Goal: Task Accomplishment & Management: Complete application form

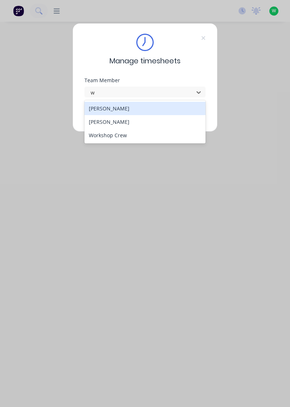
click at [116, 122] on div "[PERSON_NAME]" at bounding box center [144, 121] width 121 height 13
type input "w"
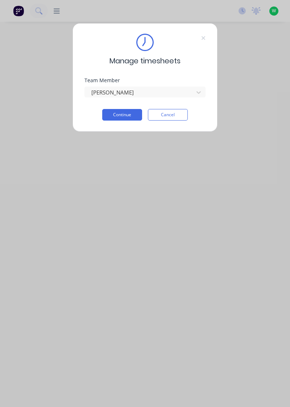
click at [128, 113] on button "Continue" at bounding box center [122, 115] width 40 height 12
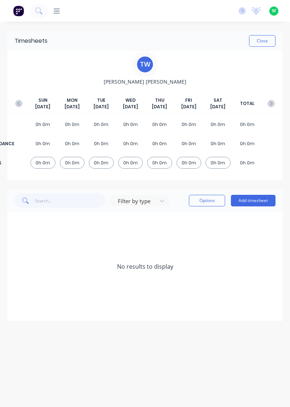
click at [261, 197] on button "Add timesheet" at bounding box center [253, 201] width 45 height 12
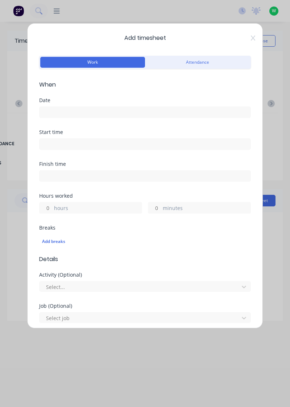
click at [128, 109] on input at bounding box center [144, 112] width 211 height 11
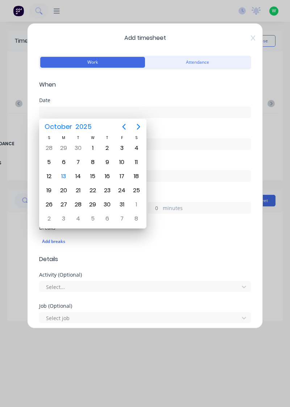
click at [69, 173] on div "13" at bounding box center [63, 177] width 14 height 14
type input "[DATE]"
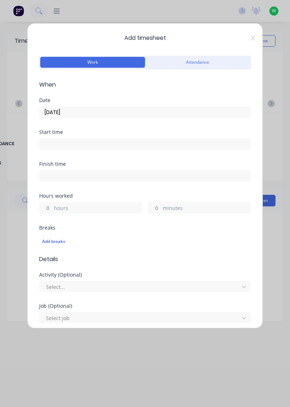
click at [102, 204] on label "hours" at bounding box center [98, 208] width 88 height 9
click at [52, 204] on input "hours" at bounding box center [45, 208] width 13 height 11
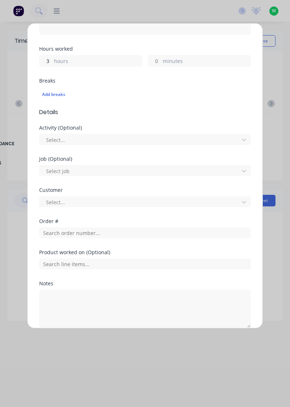
scroll to position [141, 0]
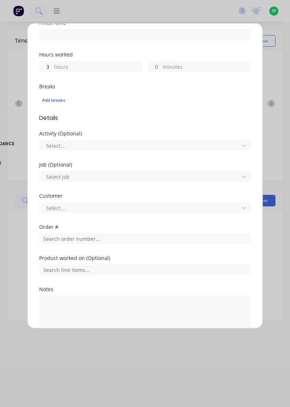
type input "3"
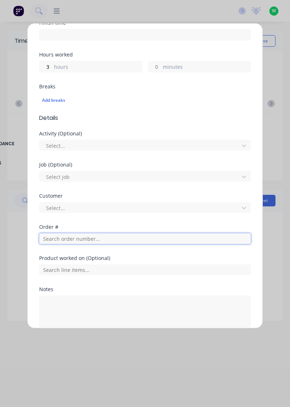
click at [127, 238] on input "text" at bounding box center [145, 238] width 212 height 11
type input "19189"
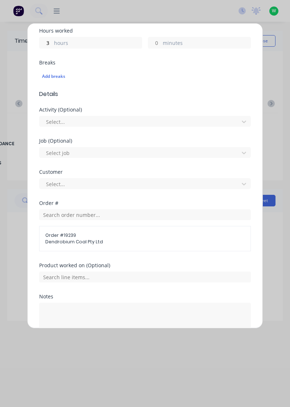
scroll to position [210, 0]
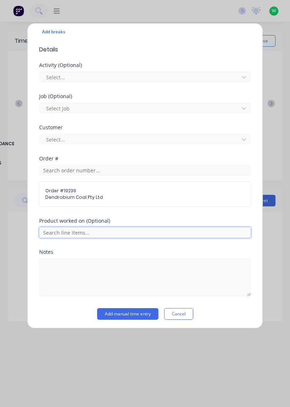
click at [154, 233] on input "text" at bounding box center [145, 232] width 212 height 11
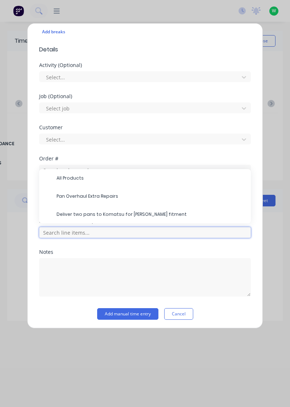
click at [157, 233] on input "text" at bounding box center [145, 232] width 212 height 11
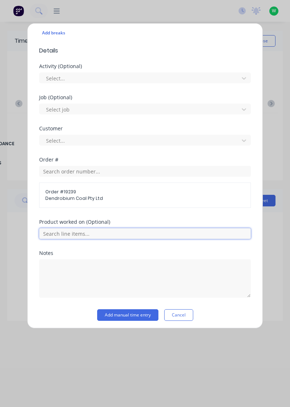
scroll to position [209, 0]
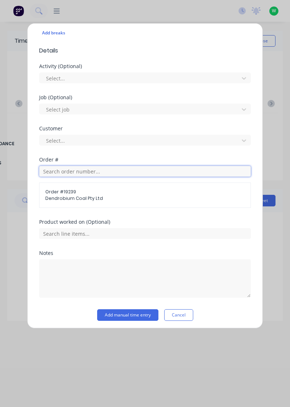
click at [131, 171] on input "text" at bounding box center [145, 171] width 212 height 11
type input "19189"
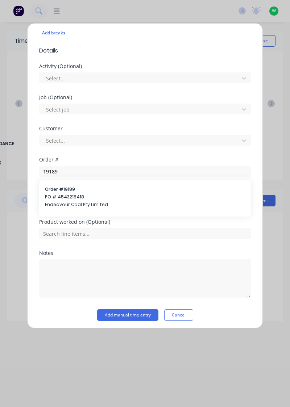
click at [77, 194] on span "PO #: 4543218418" at bounding box center [145, 197] width 200 height 7
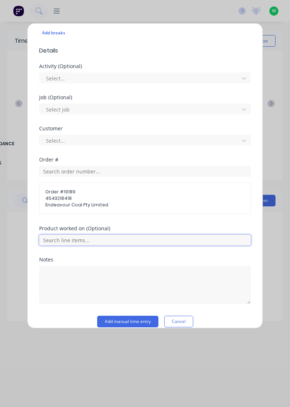
click at [138, 238] on input "text" at bounding box center [145, 240] width 212 height 11
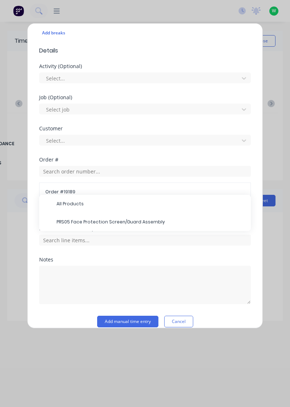
click at [134, 223] on span "PRS05 Face Protection Screen/Guard Assembly" at bounding box center [151, 222] width 188 height 7
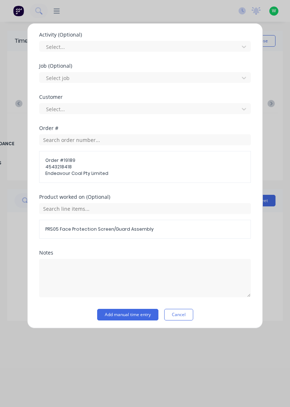
scroll to position [241, 0]
click at [142, 314] on button "Add manual time entry" at bounding box center [127, 315] width 61 height 12
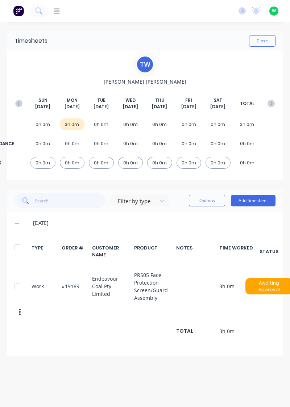
click at [260, 201] on button "Add timesheet" at bounding box center [253, 201] width 45 height 12
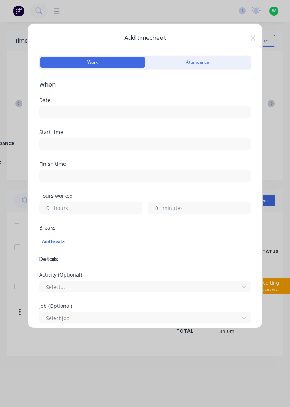
click at [109, 109] on input at bounding box center [144, 112] width 211 height 11
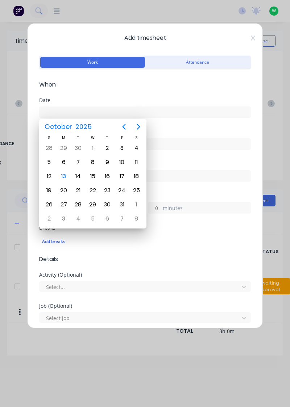
click at [63, 175] on div "13" at bounding box center [63, 176] width 11 height 11
type input "[DATE]"
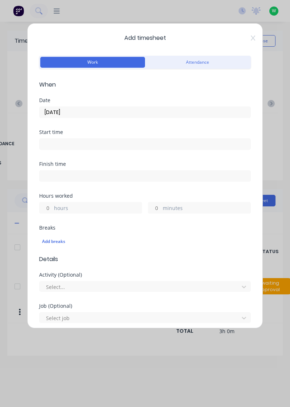
click at [116, 206] on label "hours" at bounding box center [98, 208] width 88 height 9
click at [52, 206] on input "hours" at bounding box center [45, 208] width 13 height 11
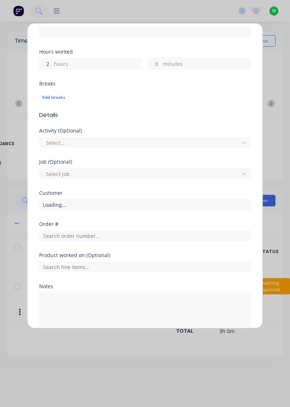
scroll to position [144, 0]
type input "2"
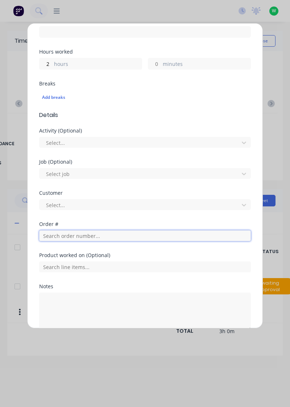
click at [138, 237] on input "text" at bounding box center [145, 235] width 212 height 11
type input "18954"
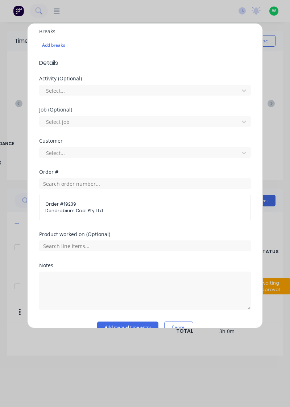
scroll to position [210, 0]
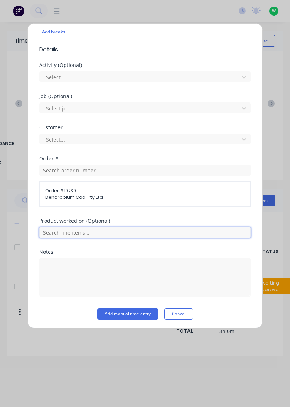
click at [147, 231] on input "text" at bounding box center [145, 232] width 212 height 11
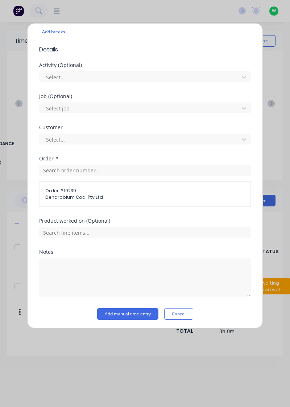
click at [181, 154] on div "Customer Select..." at bounding box center [145, 140] width 212 height 31
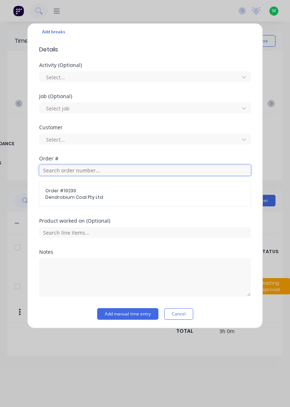
click at [168, 170] on input "text" at bounding box center [145, 170] width 212 height 11
type input "18954"
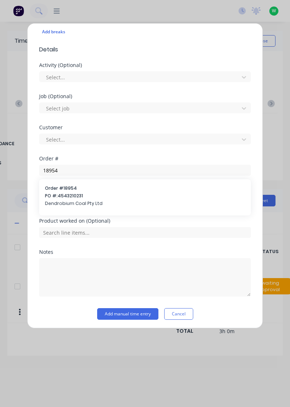
click at [80, 193] on span "PO #: 4543210231" at bounding box center [145, 196] width 200 height 7
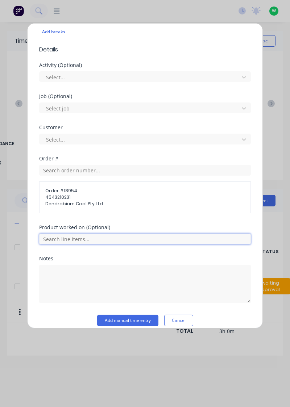
click at [122, 238] on input "text" at bounding box center [145, 239] width 212 height 11
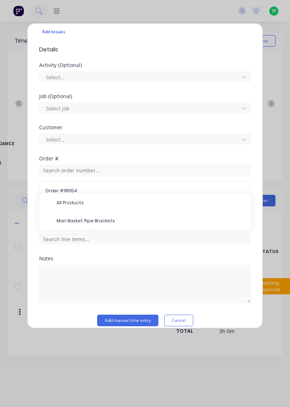
click at [103, 221] on span "Man Basket Pipe Brackets" at bounding box center [151, 221] width 188 height 7
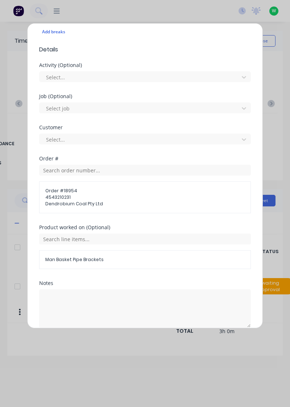
scroll to position [241, 0]
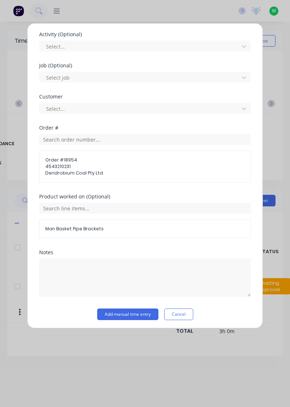
click at [134, 314] on button "Add manual time entry" at bounding box center [127, 315] width 61 height 12
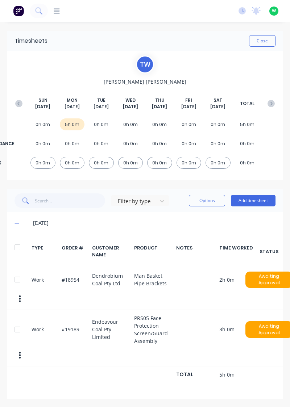
click at [258, 202] on button "Add timesheet" at bounding box center [253, 201] width 45 height 12
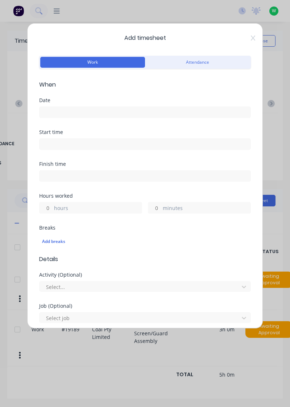
click at [132, 115] on input at bounding box center [144, 112] width 211 height 11
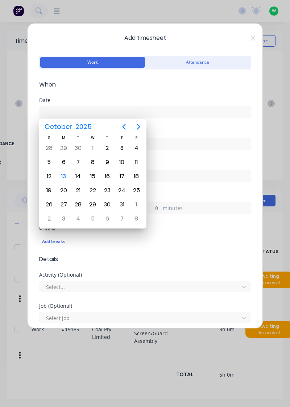
click at [64, 174] on div "13" at bounding box center [63, 176] width 11 height 11
type input "[DATE]"
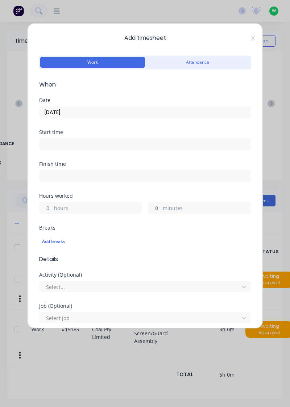
click at [106, 204] on label "hours" at bounding box center [98, 208] width 88 height 9
click at [52, 204] on input "hours" at bounding box center [45, 208] width 13 height 11
type input "1.5"
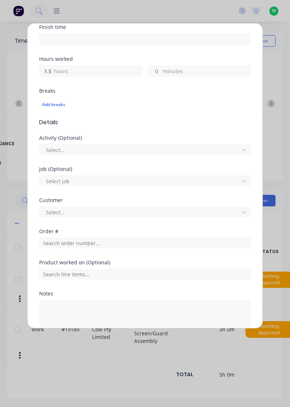
scroll to position [163, 0]
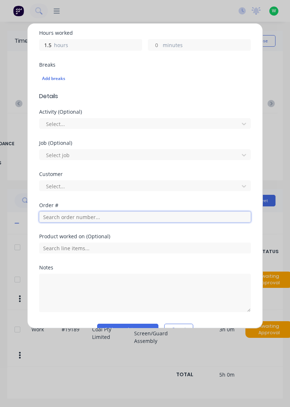
click at [104, 217] on input "text" at bounding box center [145, 217] width 212 height 11
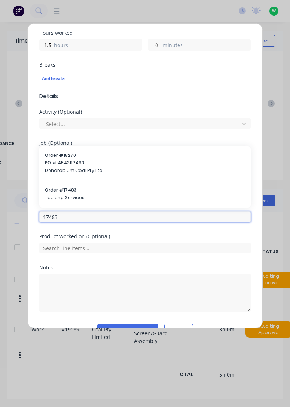
type input "17483"
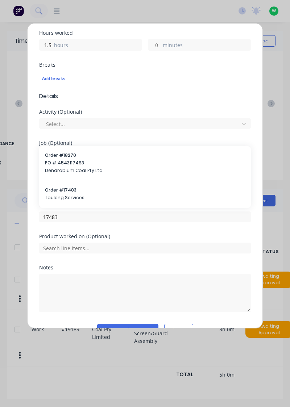
click at [72, 192] on span "Order # 17483" at bounding box center [145, 190] width 200 height 7
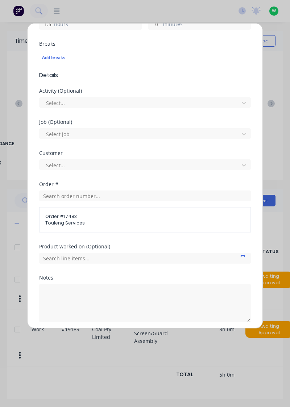
scroll to position [210, 0]
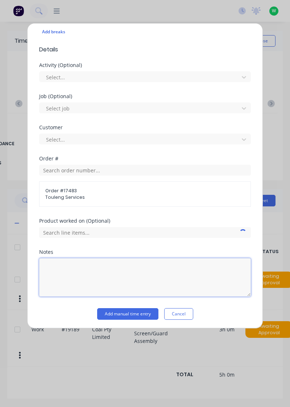
click at [120, 279] on textarea at bounding box center [145, 277] width 212 height 38
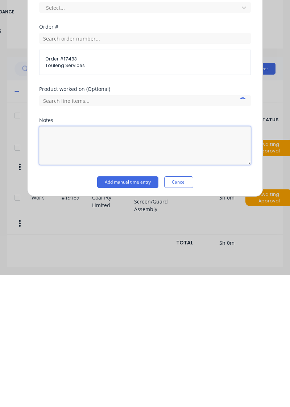
scroll to position [7, 0]
type textarea "Stock rib hooks applying stickers"
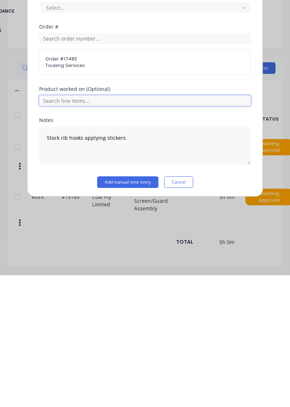
click at [148, 228] on input "text" at bounding box center [145, 232] width 212 height 11
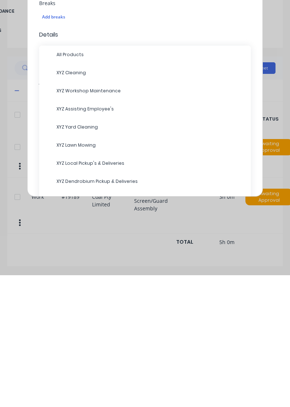
scroll to position [93, 0]
click at [112, 220] on span "XYZ Workshop Maintenance" at bounding box center [151, 222] width 188 height 7
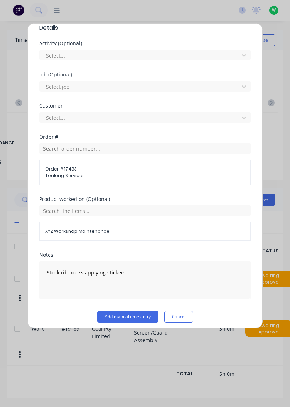
scroll to position [231, 0]
click at [133, 314] on button "Add manual time entry" at bounding box center [127, 318] width 61 height 12
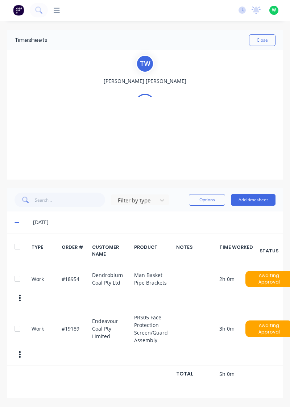
scroll to position [0, 0]
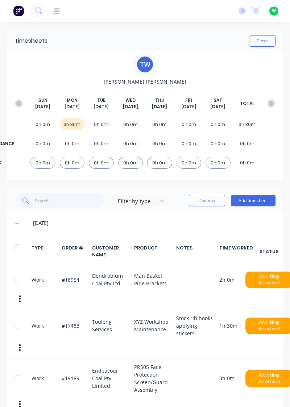
click at [258, 201] on button "Add timesheet" at bounding box center [253, 201] width 45 height 12
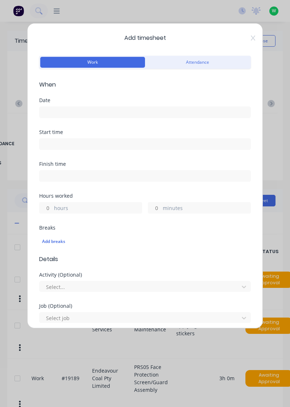
click at [122, 109] on input at bounding box center [144, 112] width 211 height 11
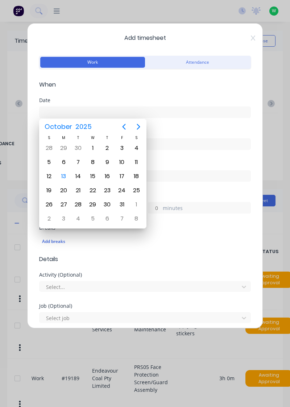
click at [66, 173] on div "13" at bounding box center [63, 176] width 11 height 11
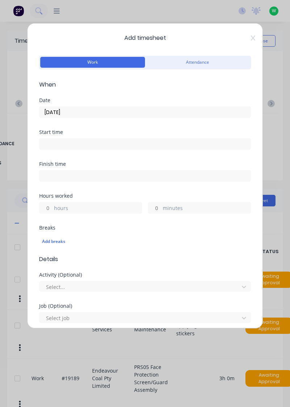
type input "[DATE]"
click at [113, 209] on label "hours" at bounding box center [98, 208] width 88 height 9
click at [52, 209] on input "hours" at bounding box center [45, 208] width 13 height 11
type input "2.5"
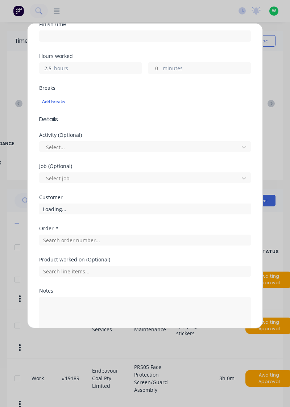
scroll to position [143, 0]
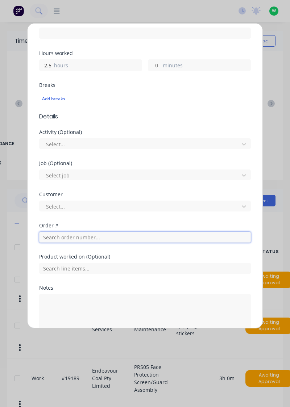
click at [99, 238] on input "text" at bounding box center [145, 237] width 212 height 11
type input "17943"
click at [133, 239] on input "text" at bounding box center [145, 237] width 212 height 11
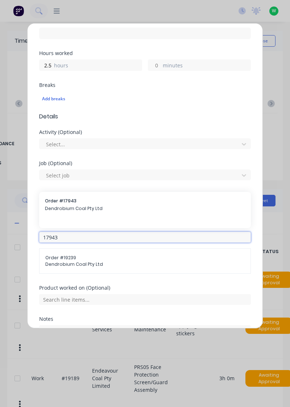
type input "17943"
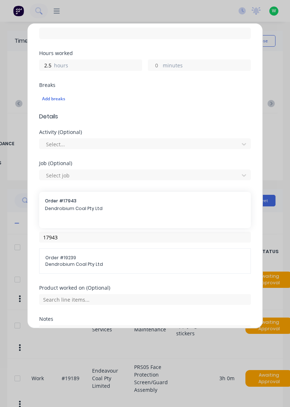
click at [84, 205] on span "Dendrobium Coal Pty Ltd" at bounding box center [145, 208] width 200 height 7
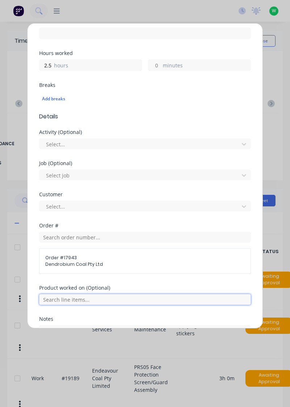
click at [155, 297] on input "text" at bounding box center [145, 299] width 212 height 11
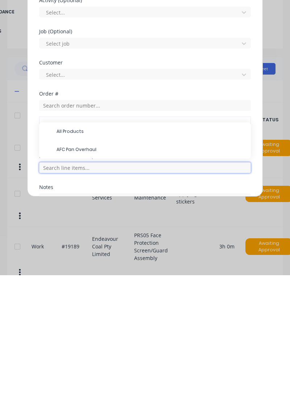
scroll to position [28, 0]
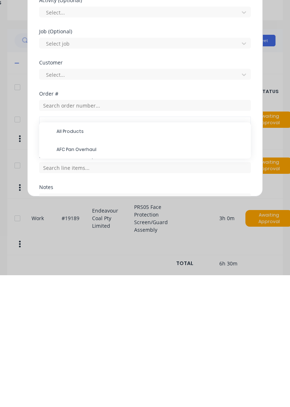
click at [92, 280] on span "AFC Pan Overhaul" at bounding box center [151, 281] width 188 height 7
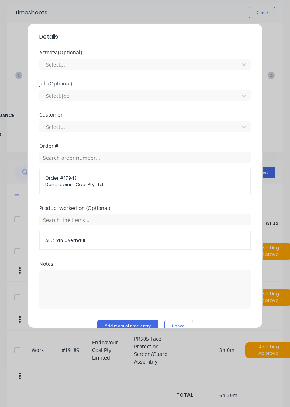
scroll to position [234, 0]
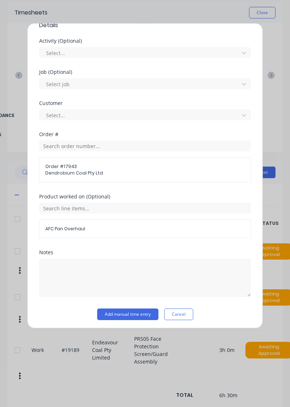
click at [141, 314] on button "Add manual time entry" at bounding box center [127, 315] width 61 height 12
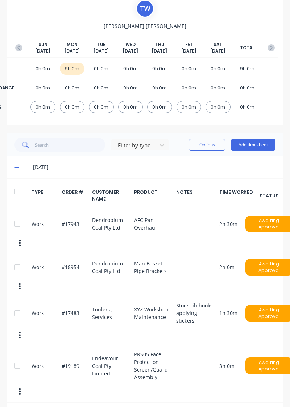
scroll to position [56, 0]
